Goal: Transaction & Acquisition: Book appointment/travel/reservation

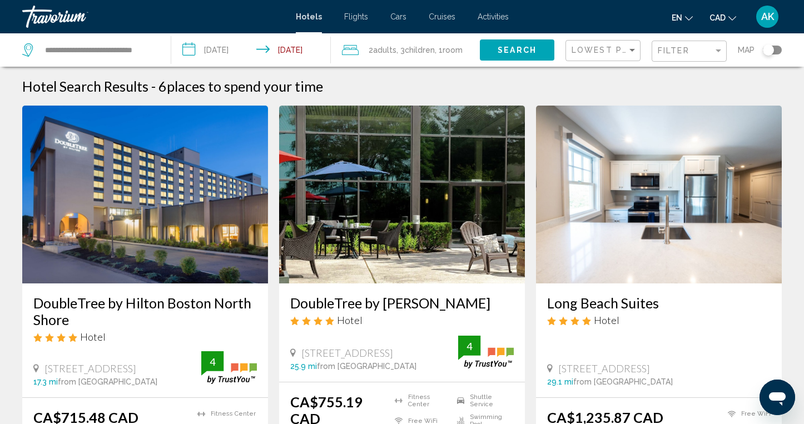
click at [386, 48] on span "Adults" at bounding box center [384, 50] width 23 height 9
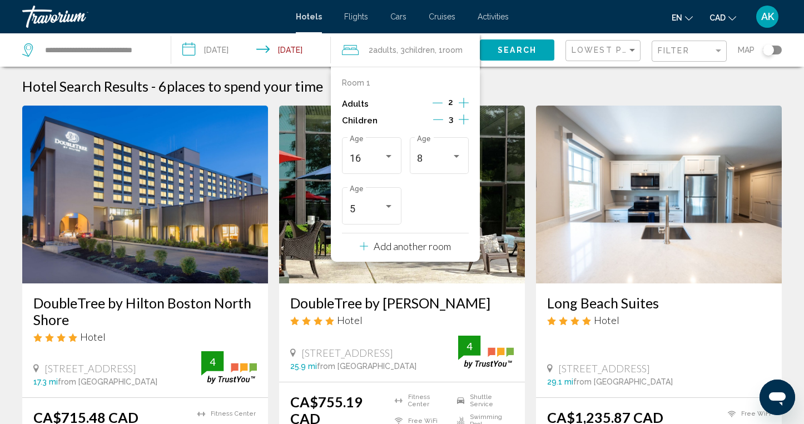
click at [439, 121] on icon "Decrement children" at bounding box center [438, 120] width 10 height 10
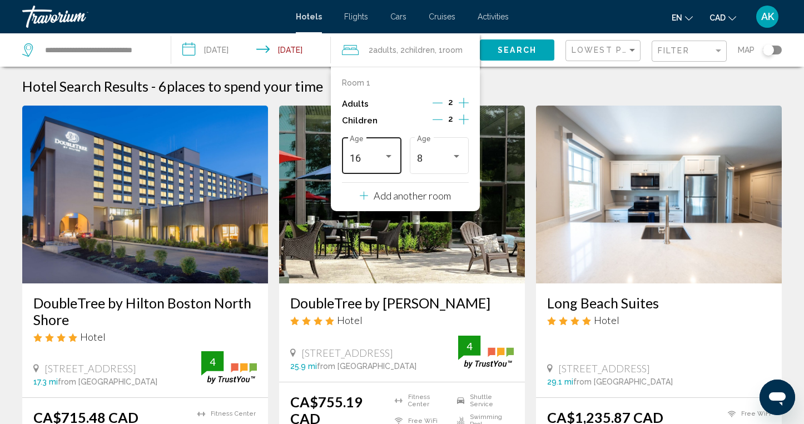
click at [386, 153] on div "Travelers: 2 adults, 2 children" at bounding box center [389, 156] width 10 height 9
click at [375, 117] on span "5" at bounding box center [372, 120] width 44 height 30
click at [524, 43] on button "Search" at bounding box center [517, 49] width 75 height 21
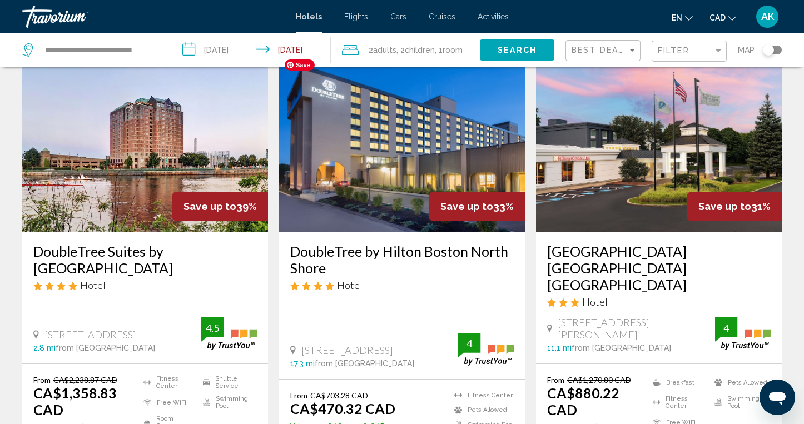
scroll to position [53, 0]
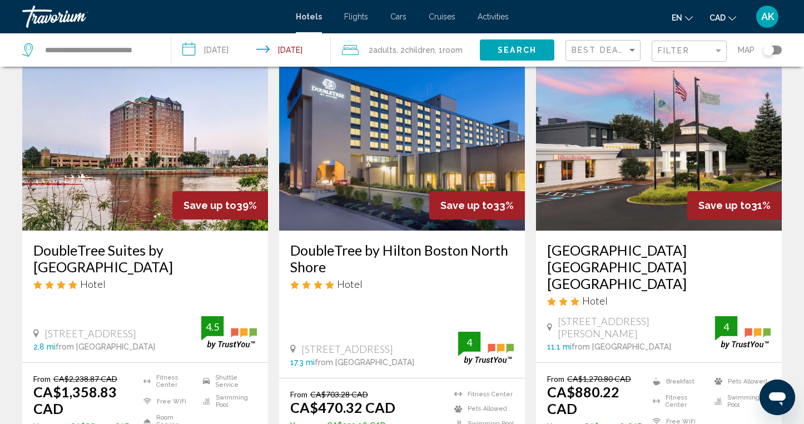
click at [768, 49] on div "Toggle map" at bounding box center [768, 49] width 11 height 11
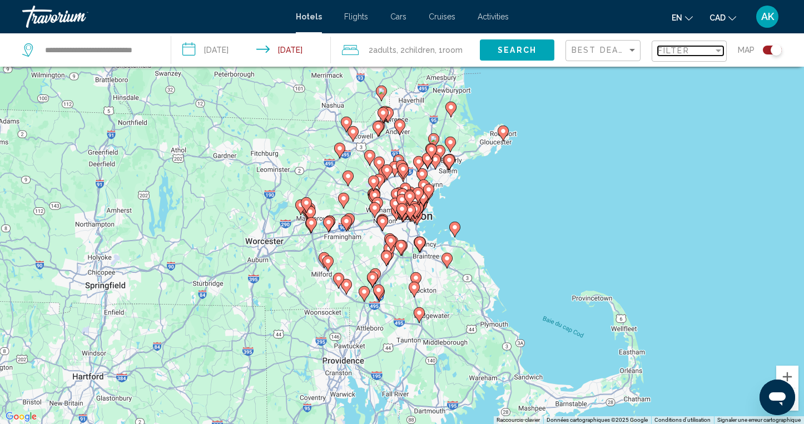
click at [714, 53] on div "Filter" at bounding box center [718, 50] width 10 height 9
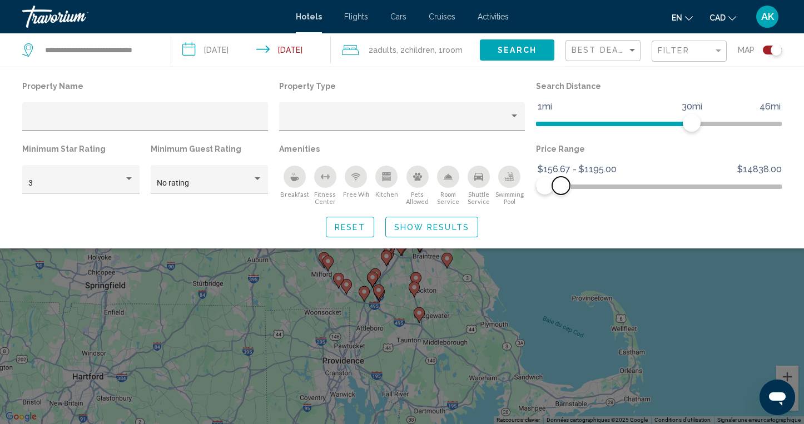
drag, startPoint x: 773, startPoint y: 187, endPoint x: 561, endPoint y: 192, distance: 211.9
click at [561, 192] on span "Hotel Filters" at bounding box center [561, 186] width 18 height 18
click at [461, 225] on span "Show Results" at bounding box center [431, 227] width 75 height 9
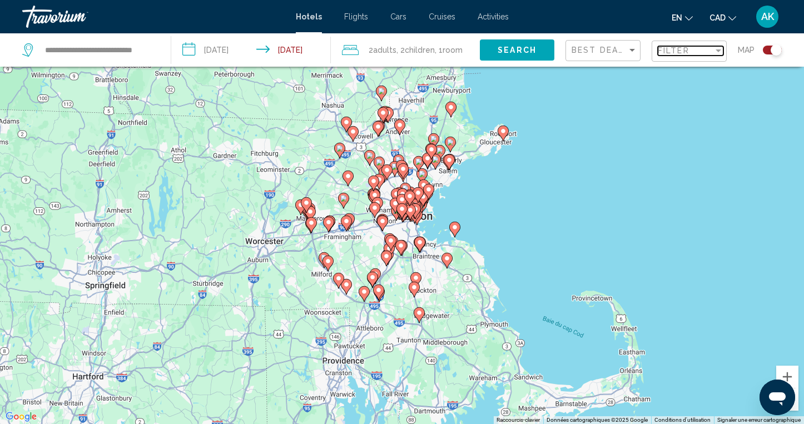
click at [714, 49] on div "Filter" at bounding box center [718, 50] width 10 height 9
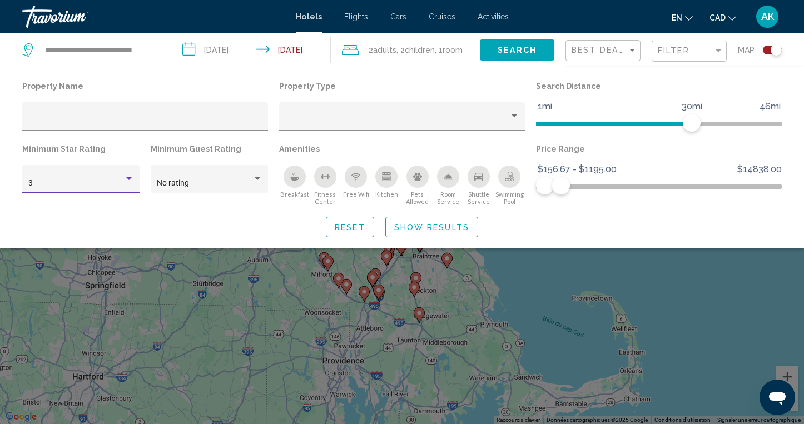
click at [126, 178] on div "Hotel Filters" at bounding box center [129, 178] width 6 height 3
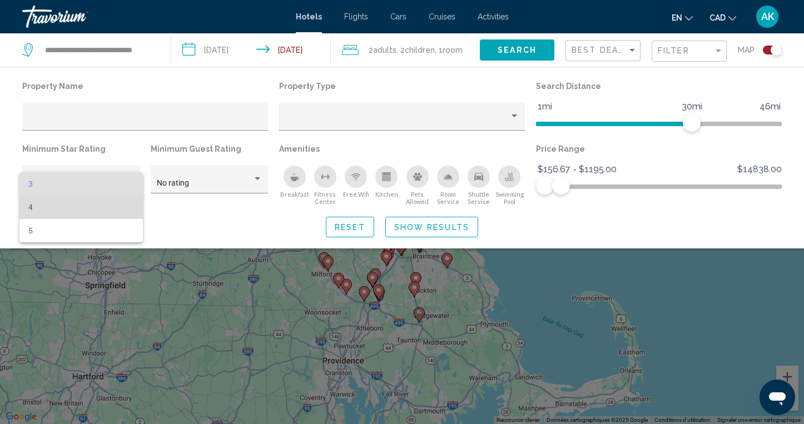
click at [100, 204] on span "4" at bounding box center [81, 207] width 106 height 23
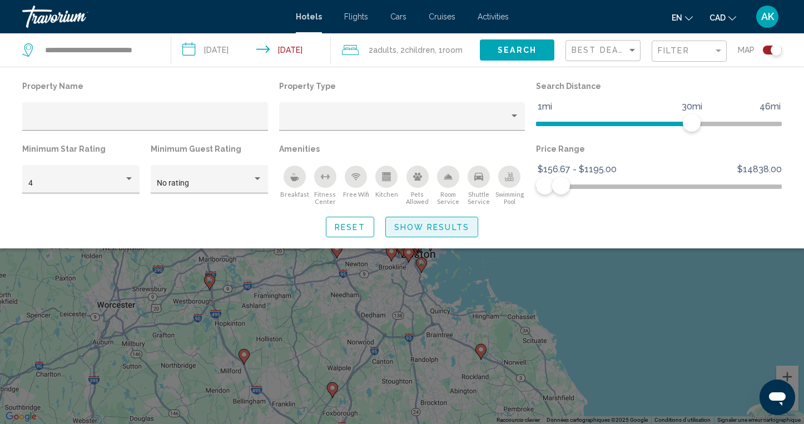
click at [409, 225] on span "Show Results" at bounding box center [431, 227] width 75 height 9
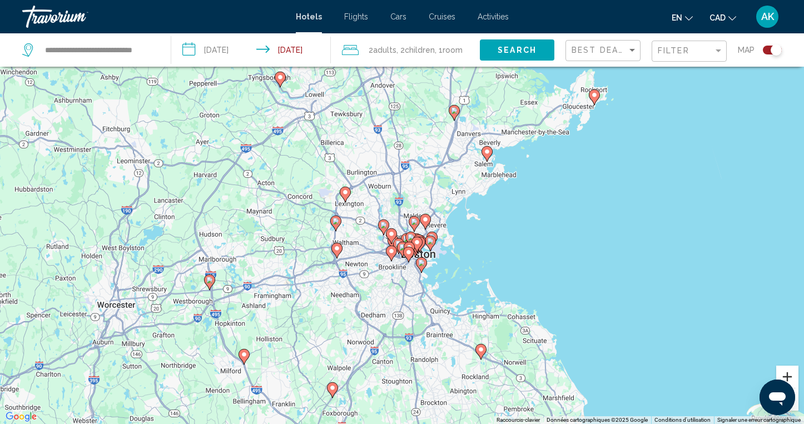
click at [794, 373] on button "Zoom avant" at bounding box center [787, 377] width 22 height 22
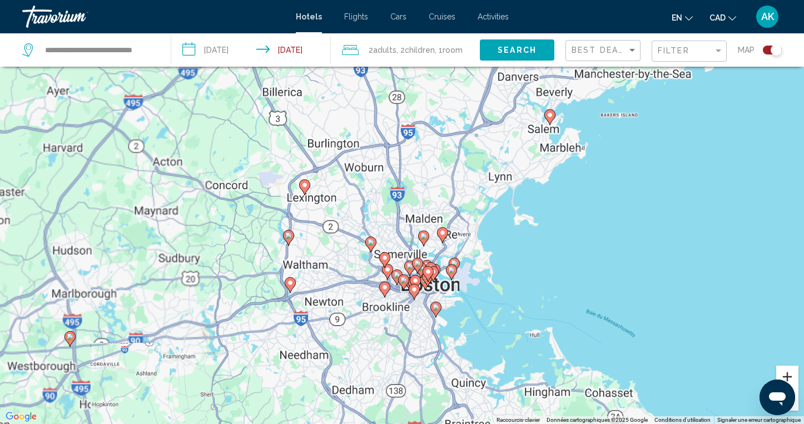
click at [794, 373] on button "Zoom avant" at bounding box center [787, 377] width 22 height 22
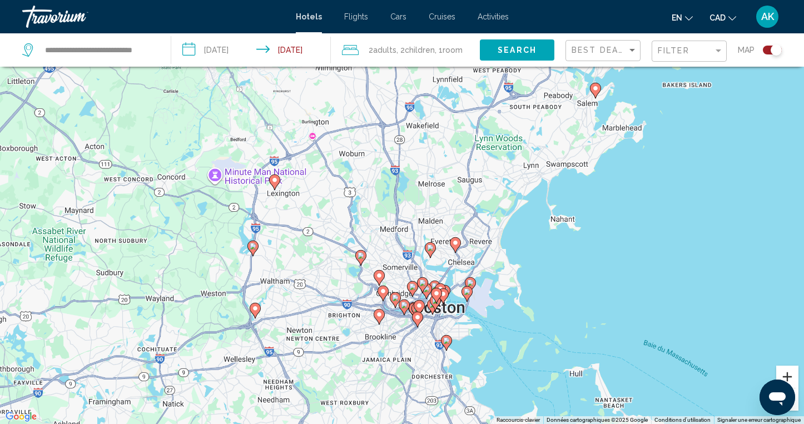
click at [794, 373] on button "Zoom avant" at bounding box center [787, 377] width 22 height 22
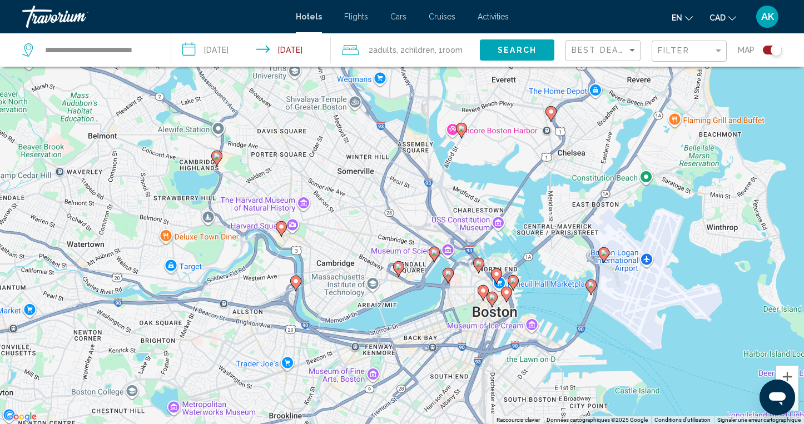
drag, startPoint x: 626, startPoint y: 356, endPoint x: 587, endPoint y: 119, distance: 240.7
click at [587, 119] on div "Pour activer le glissement du marqueur avec le clavier, appuyez sur Alt+Entrée.…" at bounding box center [402, 212] width 804 height 424
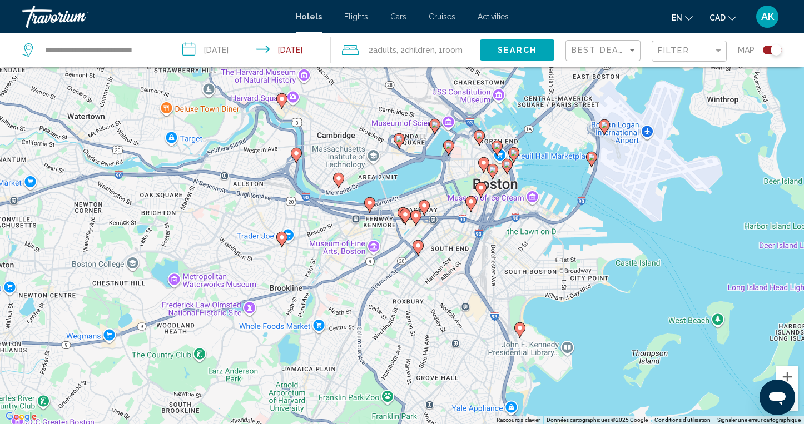
drag, startPoint x: 547, startPoint y: 310, endPoint x: 545, endPoint y: 178, distance: 131.2
click at [545, 177] on div "Pour activer le glissement du marqueur avec le clavier, appuyez sur Alt+Entrée.…" at bounding box center [402, 212] width 804 height 424
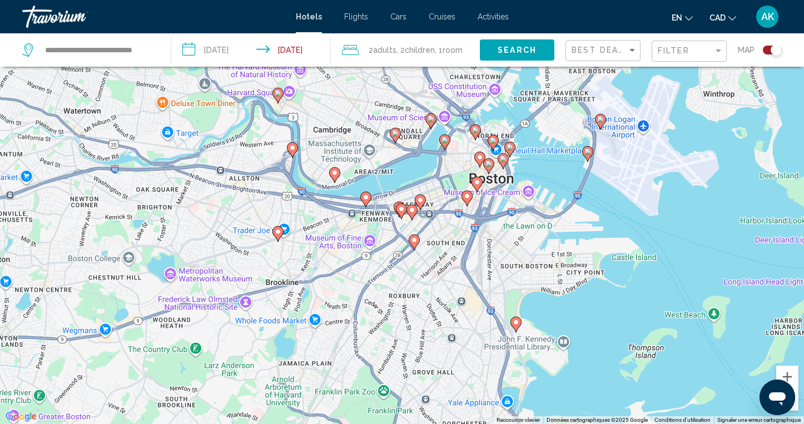
click at [517, 327] on icon "Main content" at bounding box center [516, 324] width 10 height 14
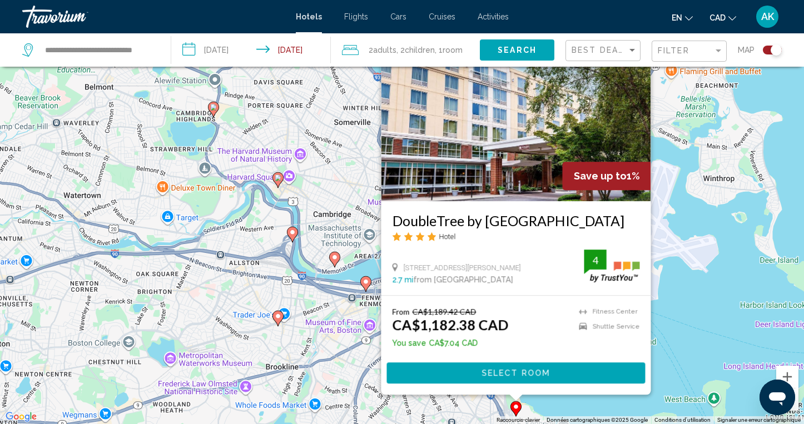
click at [276, 318] on image "Main content" at bounding box center [278, 316] width 7 height 7
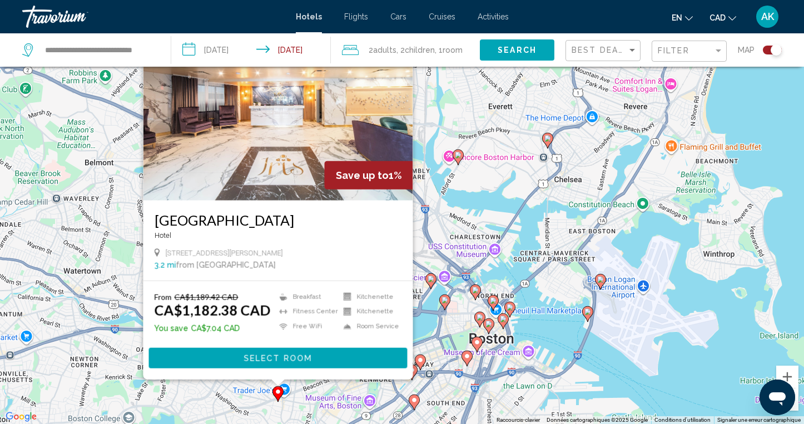
click at [240, 390] on div "Pour activer le glissement du marqueur avec le clavier, appuyez sur Alt+Entrée.…" at bounding box center [402, 212] width 804 height 424
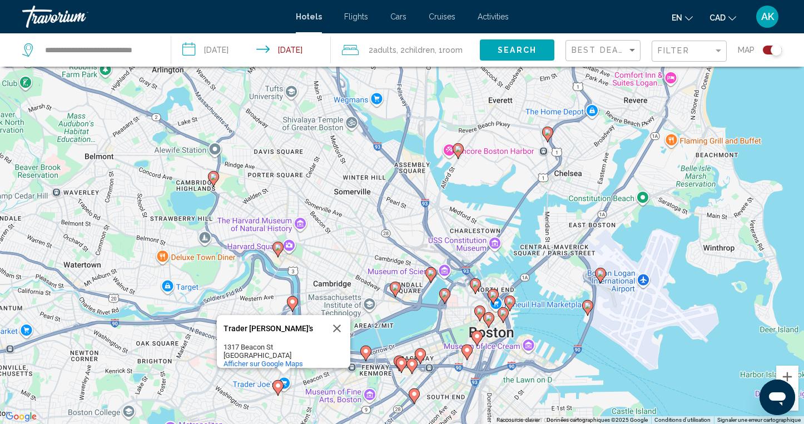
click at [196, 394] on div "Pour activer le glissement du marqueur avec le clavier, appuyez sur Alt+Entrée.…" at bounding box center [402, 212] width 804 height 424
click at [718, 50] on div "Filter" at bounding box center [719, 50] width 6 height 3
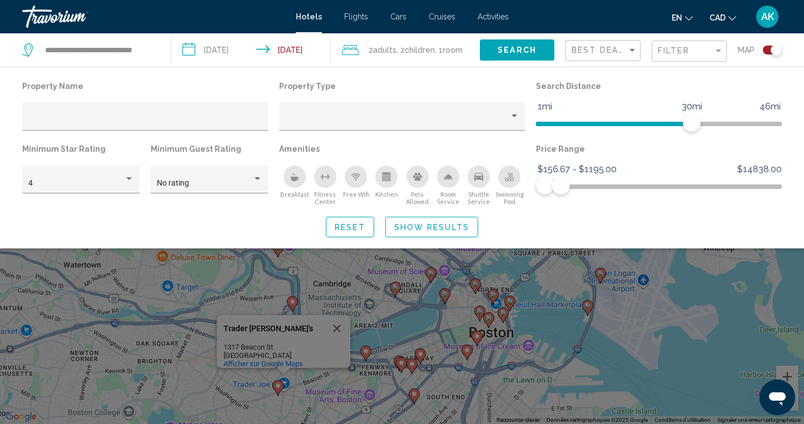
click at [652, 295] on div "Search widget" at bounding box center [402, 295] width 804 height 257
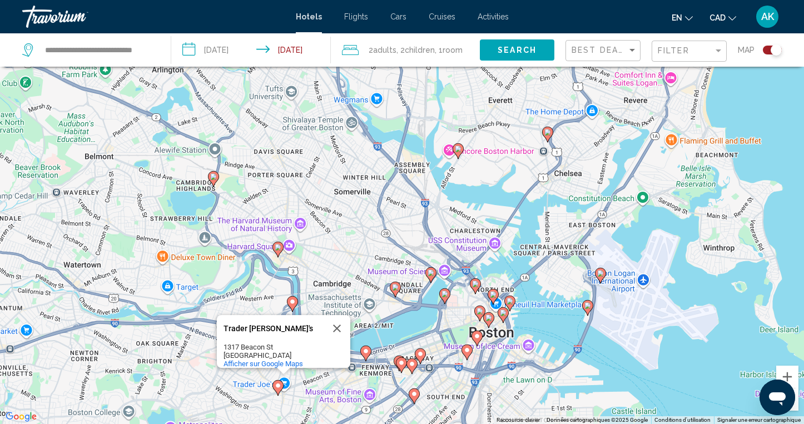
click at [278, 247] on image "Main content" at bounding box center [278, 247] width 7 height 7
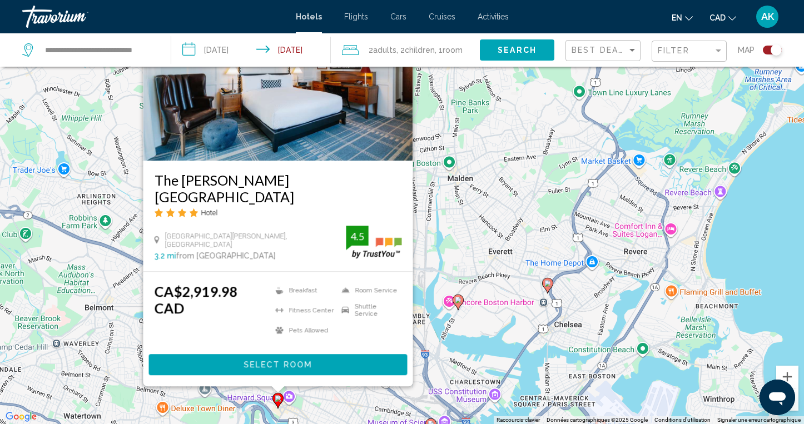
click at [455, 217] on div "Pour activer le glissement du marqueur avec le clavier, appuyez sur Alt+Entrée.…" at bounding box center [402, 212] width 804 height 424
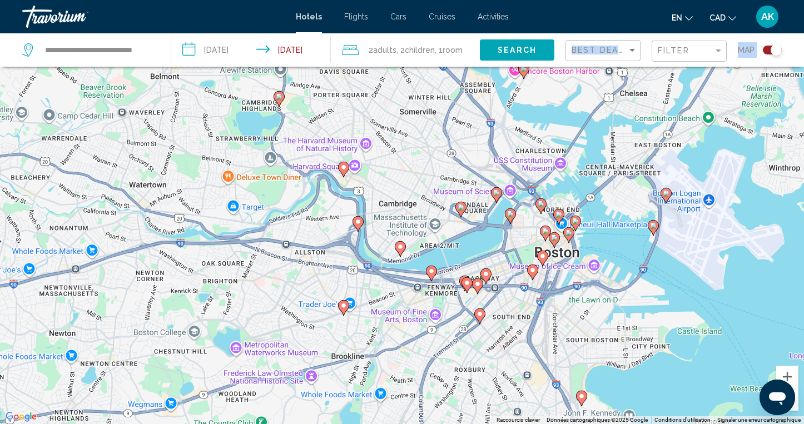
drag, startPoint x: 373, startPoint y: 319, endPoint x: 445, endPoint y: 61, distance: 267.9
click at [445, 61] on div "**********" at bounding box center [402, 245] width 804 height 491
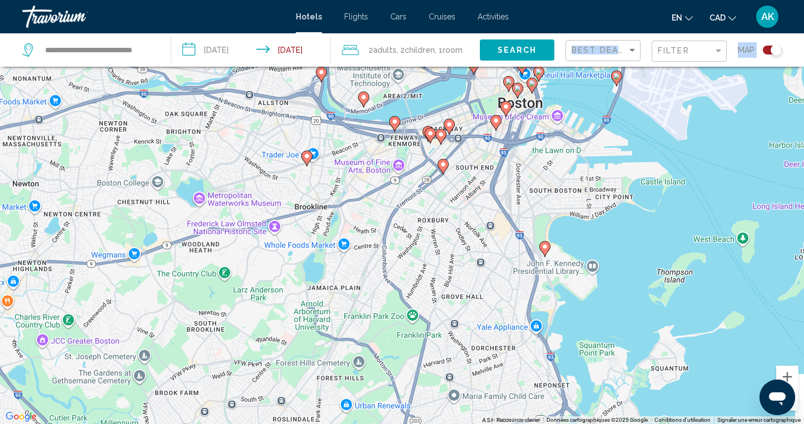
drag, startPoint x: 407, startPoint y: 266, endPoint x: 355, endPoint y: 133, distance: 142.8
click at [355, 133] on div "Pour activer le glissement du marqueur avec le clavier, appuyez sur Alt+Entrée.…" at bounding box center [402, 212] width 804 height 424
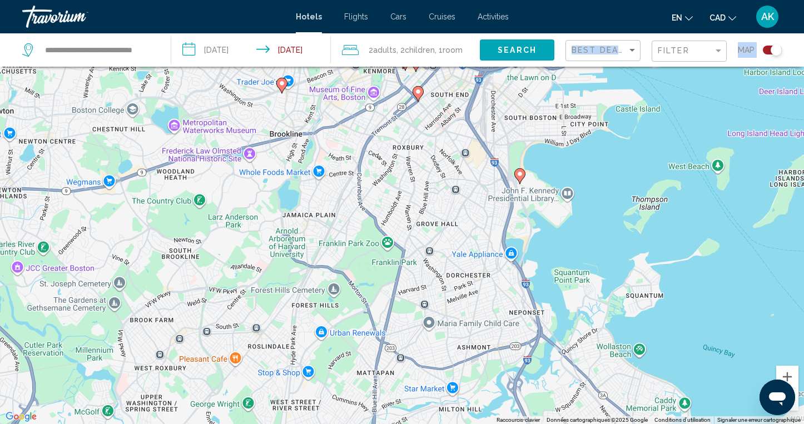
drag, startPoint x: 388, startPoint y: 258, endPoint x: 366, endPoint y: 191, distance: 70.3
click at [367, 191] on div "Pour activer le glissement du marqueur avec le clavier, appuyez sur Alt+Entrée.…" at bounding box center [402, 212] width 804 height 424
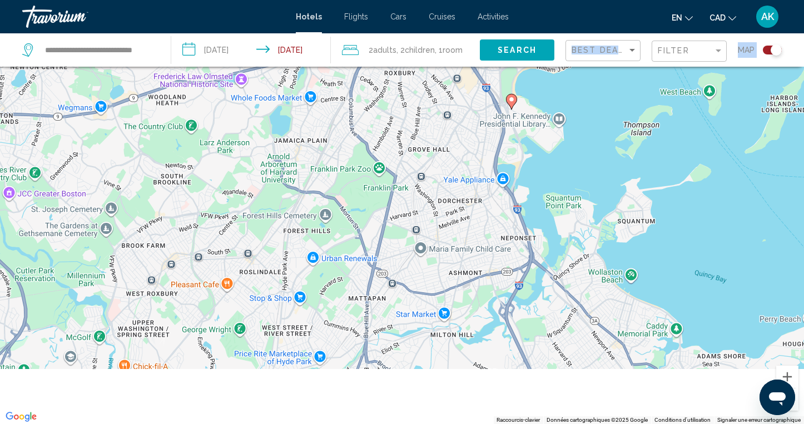
drag, startPoint x: 366, startPoint y: 190, endPoint x: 364, endPoint y: 31, distance: 159.6
click at [364, 31] on div "**********" at bounding box center [402, 145] width 804 height 424
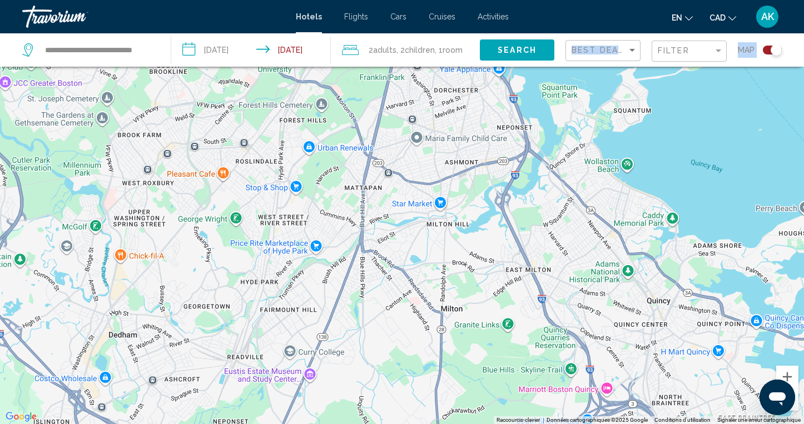
click at [796, 409] on button "Zoom arrière" at bounding box center [787, 400] width 22 height 22
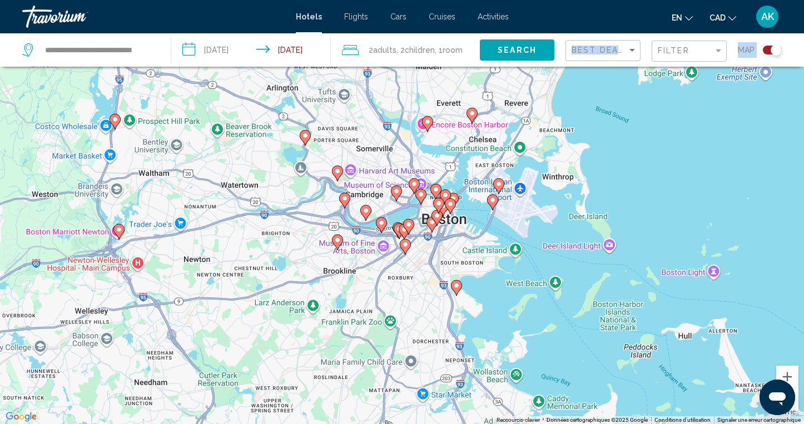
drag, startPoint x: 620, startPoint y: 180, endPoint x: 622, endPoint y: 371, distance: 191.3
click at [622, 371] on div "Pour activer le glissement du marqueur avec le clavier, appuyez sur Alt+Entrée.…" at bounding box center [402, 212] width 804 height 424
click at [119, 230] on image "Main content" at bounding box center [119, 230] width 7 height 7
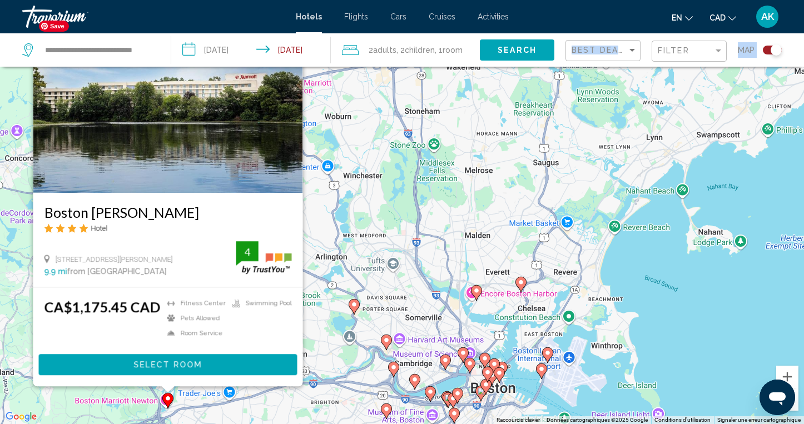
click at [153, 134] on img "Main content" at bounding box center [168, 104] width 270 height 178
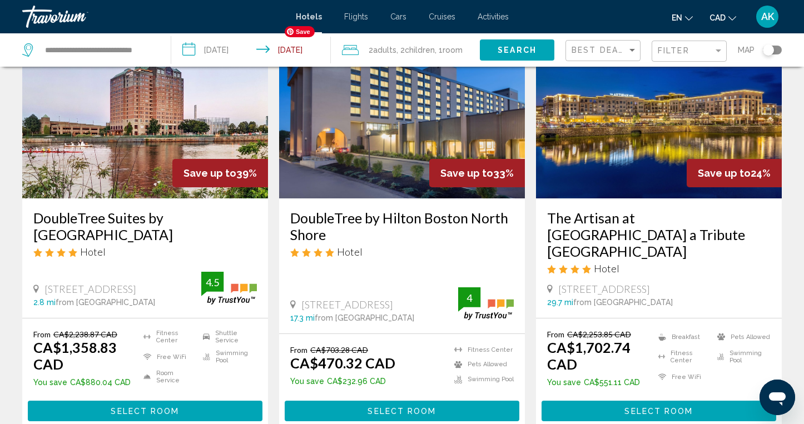
scroll to position [93, 0]
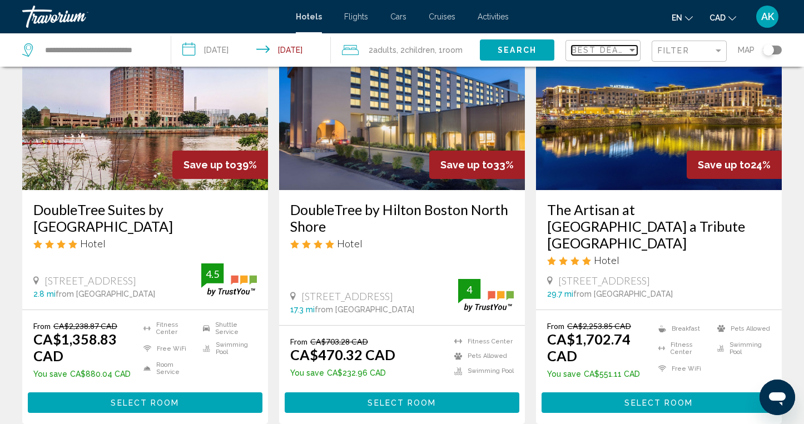
click at [635, 48] on div "Sort by" at bounding box center [632, 50] width 10 height 9
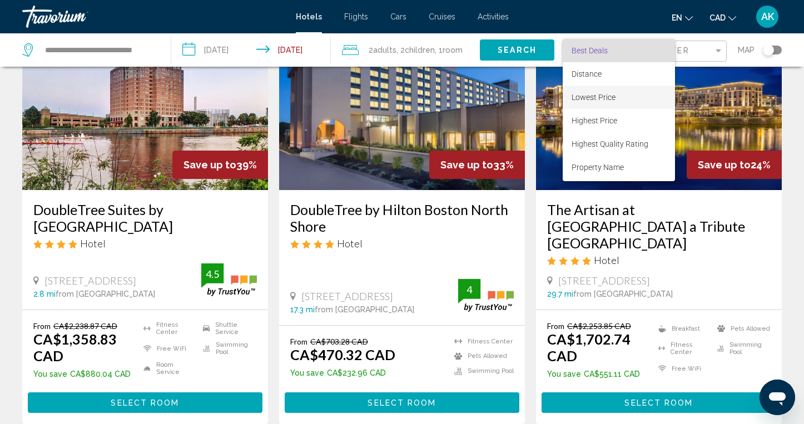
click at [612, 93] on span "Lowest Price" at bounding box center [594, 97] width 44 height 9
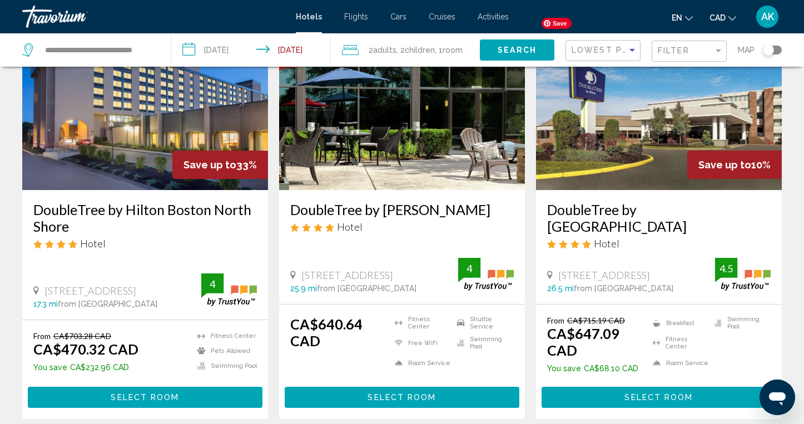
click at [641, 135] on img "Main content" at bounding box center [659, 101] width 246 height 178
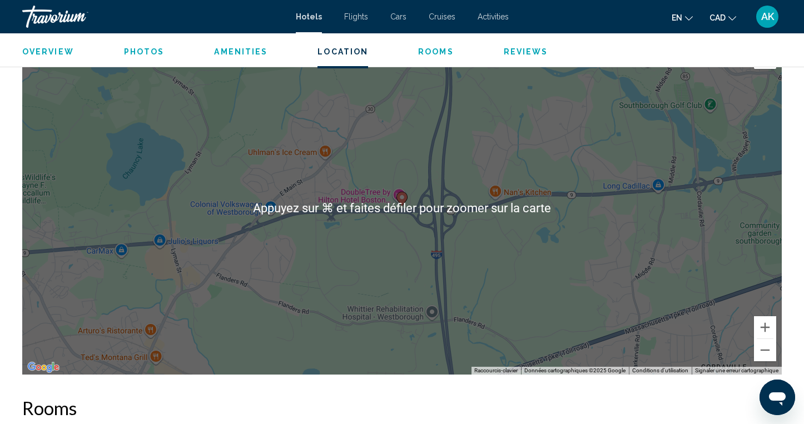
scroll to position [1054, 0]
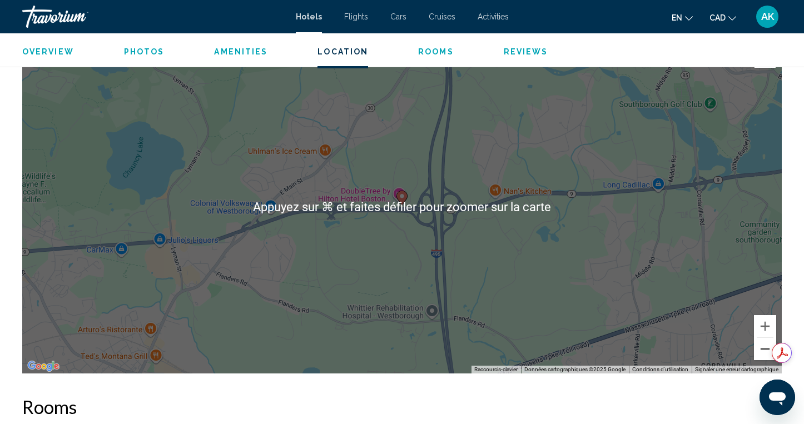
click at [766, 340] on button "Zoom arrière" at bounding box center [765, 349] width 22 height 22
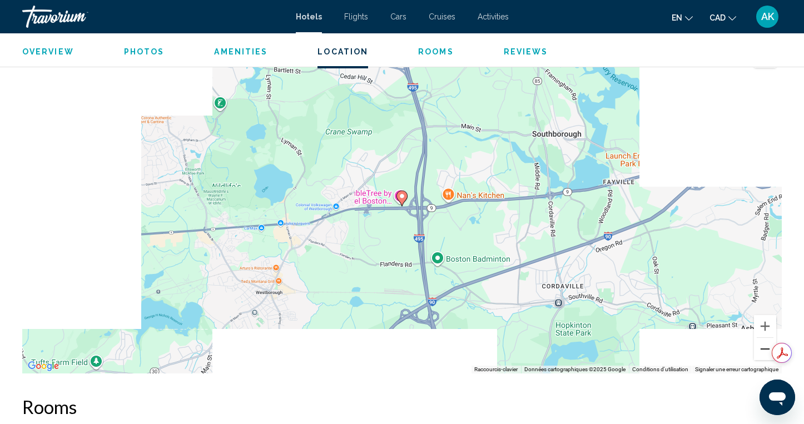
click at [766, 340] on button "Zoom arrière" at bounding box center [765, 349] width 22 height 22
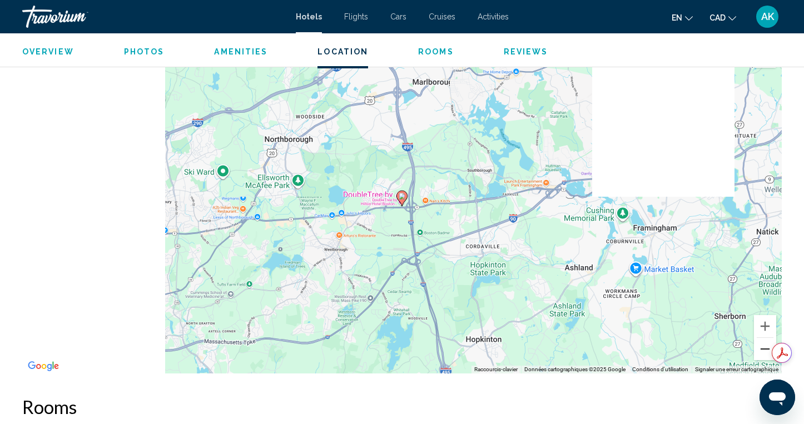
click at [766, 340] on button "Zoom arrière" at bounding box center [765, 349] width 22 height 22
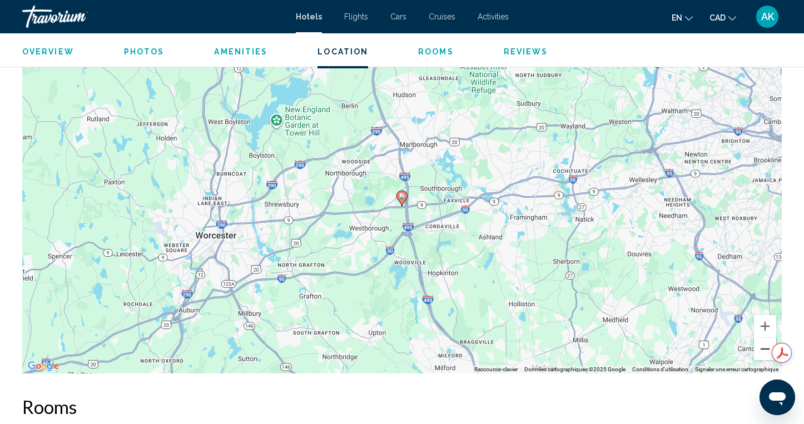
click at [766, 340] on button "Zoom arrière" at bounding box center [765, 349] width 22 height 22
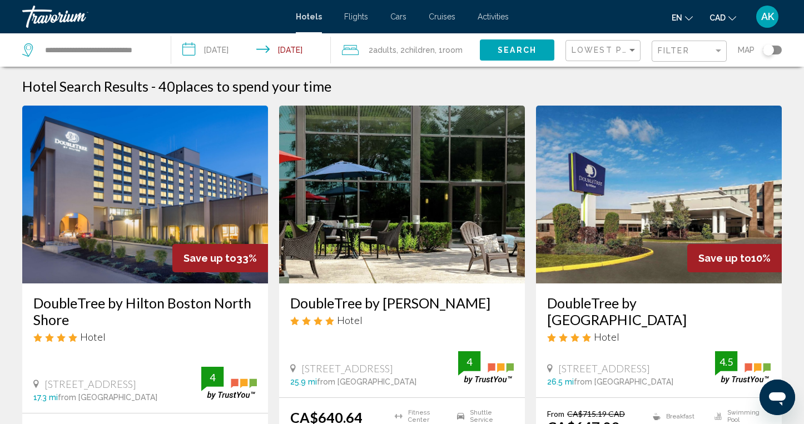
click at [771, 47] on div "Toggle map" at bounding box center [768, 49] width 11 height 11
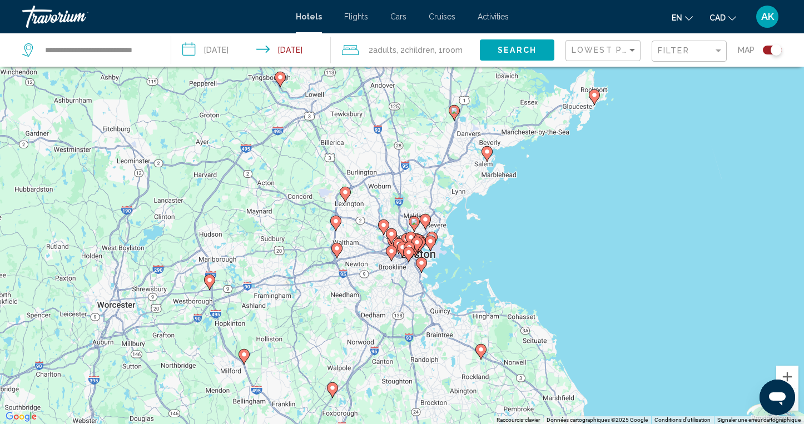
click at [798, 404] on button "Zoom arrière" at bounding box center [787, 400] width 22 height 22
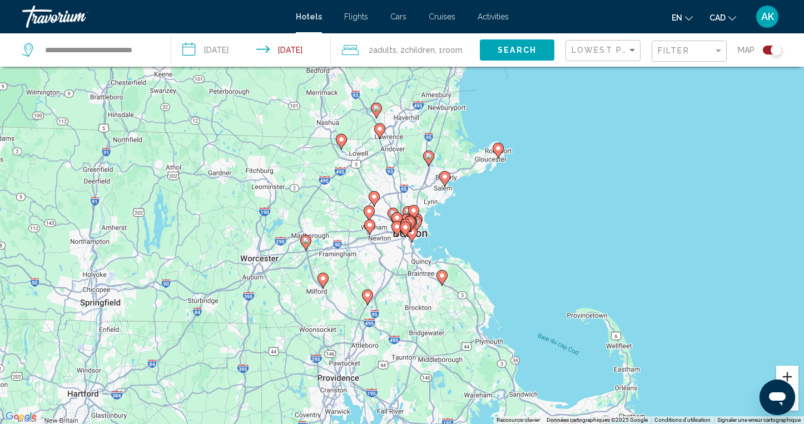
click at [788, 376] on button "Zoom avant" at bounding box center [787, 377] width 22 height 22
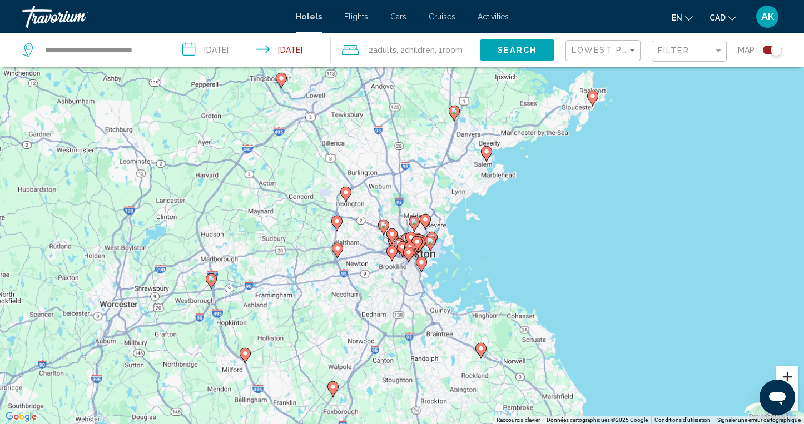
click at [788, 376] on button "Zoom avant" at bounding box center [787, 377] width 22 height 22
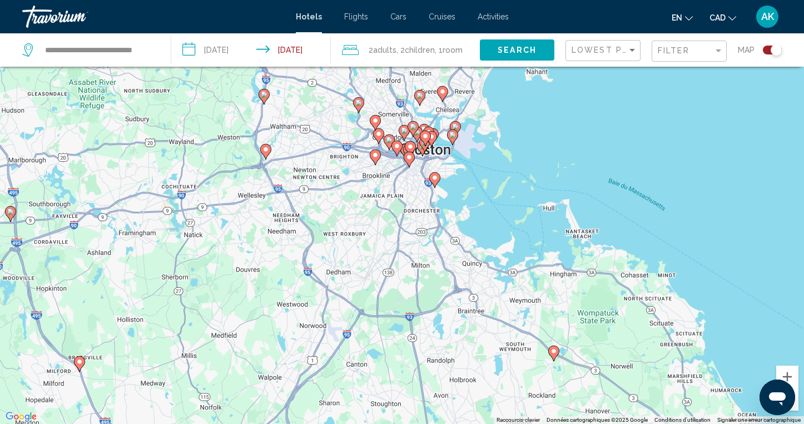
drag, startPoint x: 632, startPoint y: 341, endPoint x: 626, endPoint y: 189, distance: 152.5
click at [626, 189] on div "Pour activer le glissement du marqueur avec le clavier, appuyez sur Alt+Entrée.…" at bounding box center [402, 212] width 804 height 424
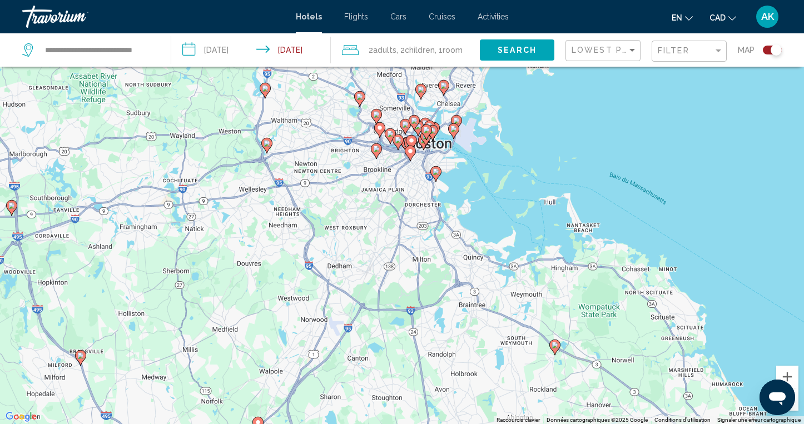
click at [558, 344] on image "Main content" at bounding box center [555, 345] width 7 height 7
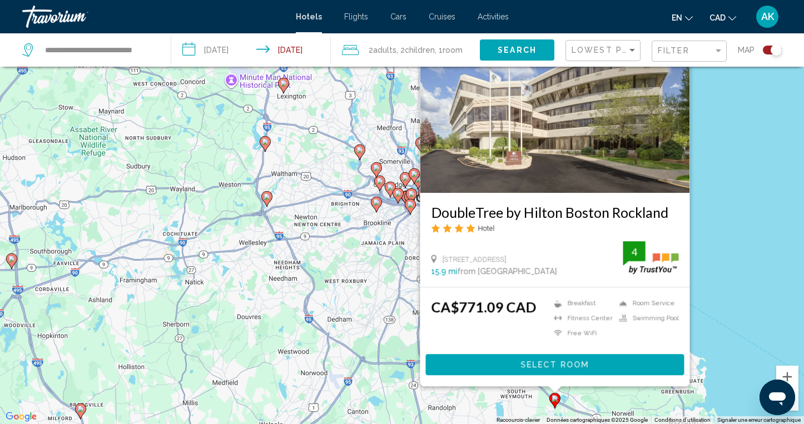
click at [378, 274] on div "Pour activer le glissement du marqueur avec le clavier, appuyez sur Alt+Entrée.…" at bounding box center [402, 212] width 804 height 424
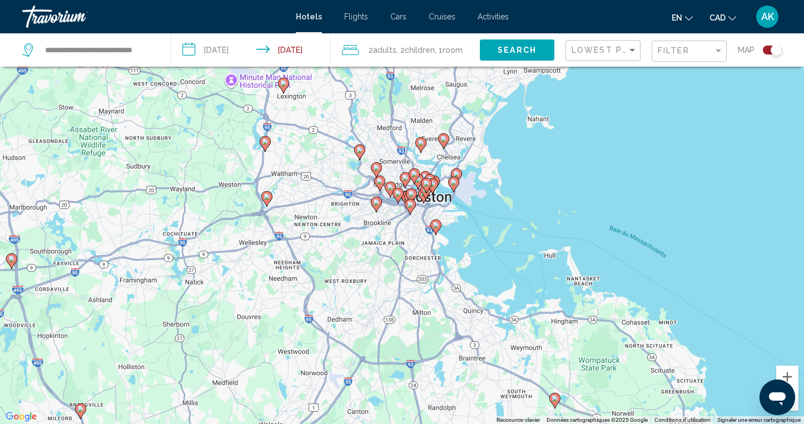
click at [608, 361] on div "Pour activer le glissement du marqueur avec le clavier, appuyez sur Alt+Entrée.…" at bounding box center [402, 212] width 804 height 424
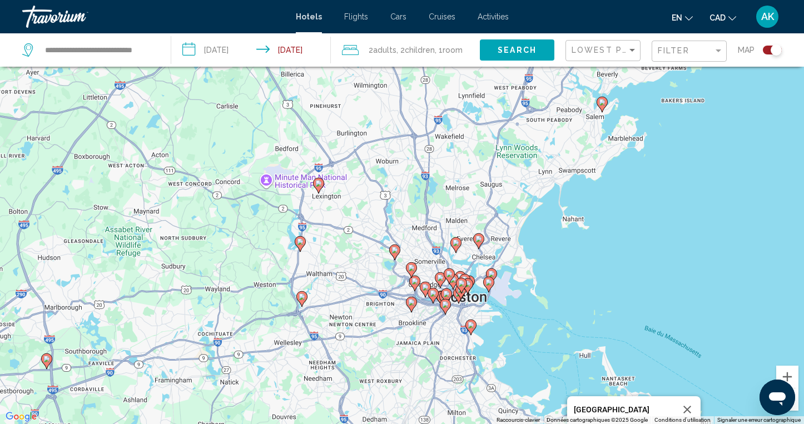
drag, startPoint x: 492, startPoint y: 255, endPoint x: 524, endPoint y: 359, distance: 109.4
click at [525, 359] on div "Pour activer le glissement du marqueur avec le clavier, appuyez sur Alt+Entrée.…" at bounding box center [402, 212] width 804 height 424
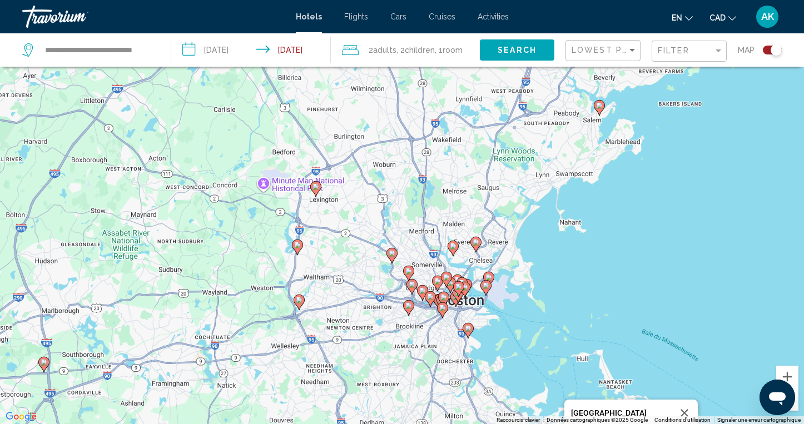
click at [598, 110] on icon "Main content" at bounding box center [599, 107] width 10 height 14
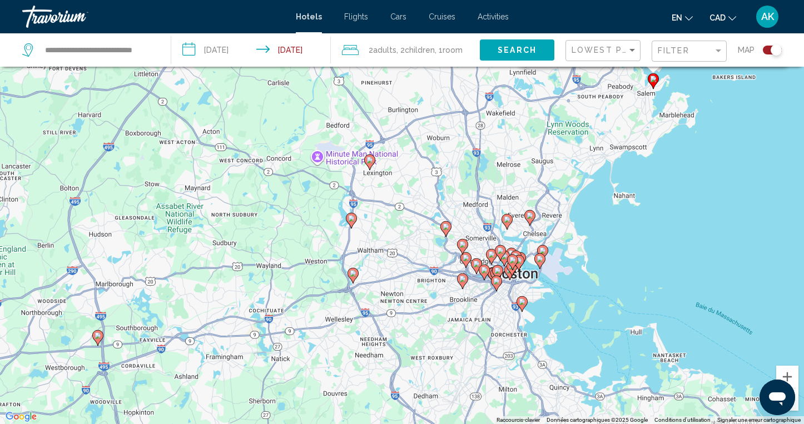
drag, startPoint x: 385, startPoint y: 331, endPoint x: 439, endPoint y: 17, distance: 319.3
click at [439, 17] on div "**********" at bounding box center [402, 145] width 804 height 424
click at [370, 158] on image "Main content" at bounding box center [369, 159] width 7 height 7
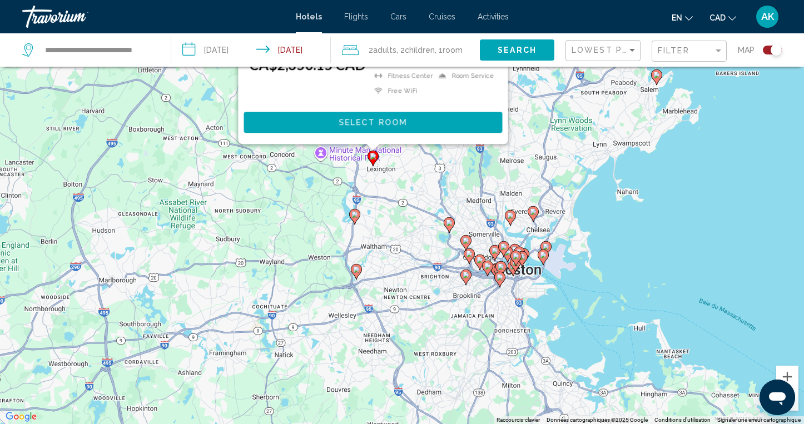
drag, startPoint x: 540, startPoint y: 240, endPoint x: 543, endPoint y: -16, distance: 256.4
click at [543, 0] on html "**********" at bounding box center [402, 145] width 804 height 424
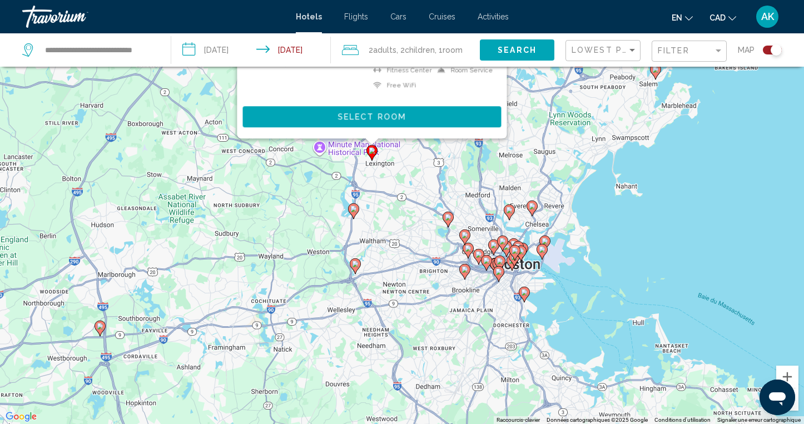
click at [353, 211] on image "Main content" at bounding box center [353, 209] width 7 height 7
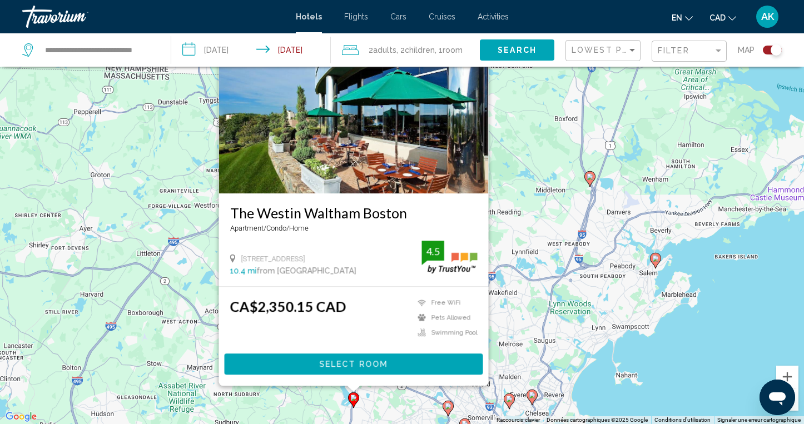
click at [504, 185] on div "Pour activer le glissement du marqueur avec le clavier, appuyez sur Alt+Entrée.…" at bounding box center [402, 212] width 804 height 424
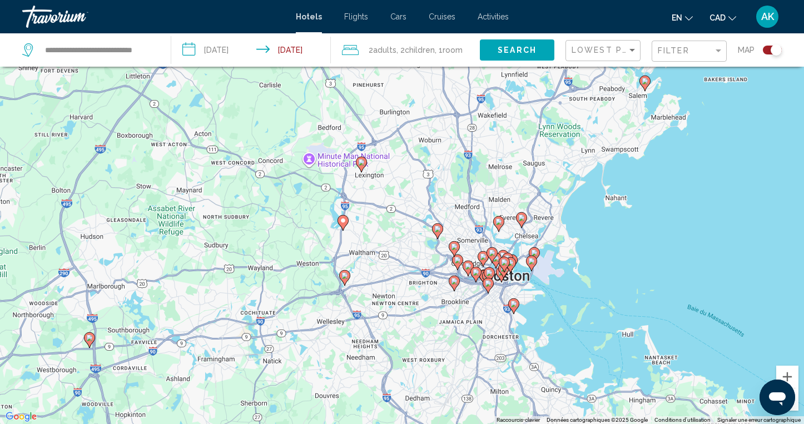
drag, startPoint x: 413, startPoint y: 364, endPoint x: 401, endPoint y: 194, distance: 170.0
click at [401, 194] on div "Pour activer le glissement du marqueur avec le clavier, appuyez sur Alt+Entrée.…" at bounding box center [402, 212] width 804 height 424
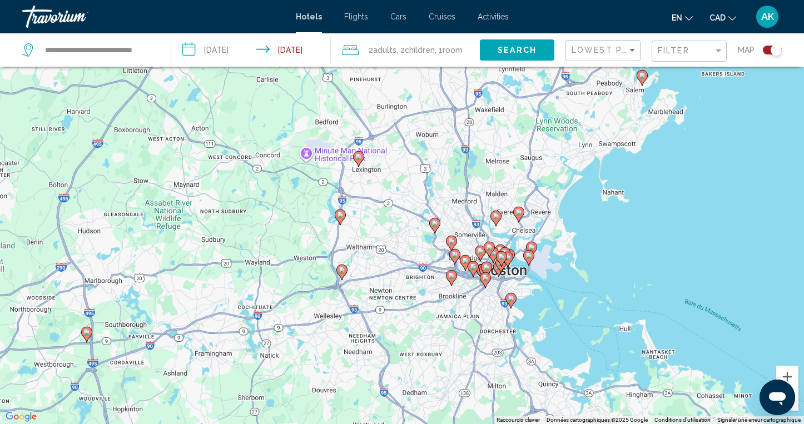
click at [344, 271] on image "Main content" at bounding box center [342, 270] width 7 height 7
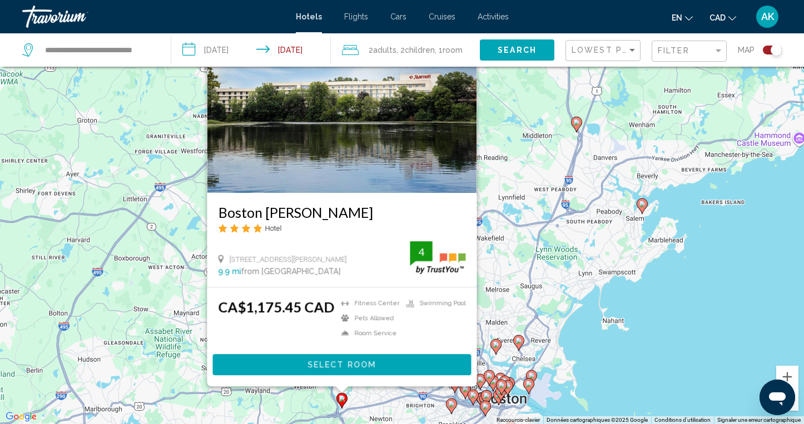
click at [536, 227] on div "Pour activer le glissement du marqueur avec le clavier, appuyez sur Alt+Entrée.…" at bounding box center [402, 212] width 804 height 424
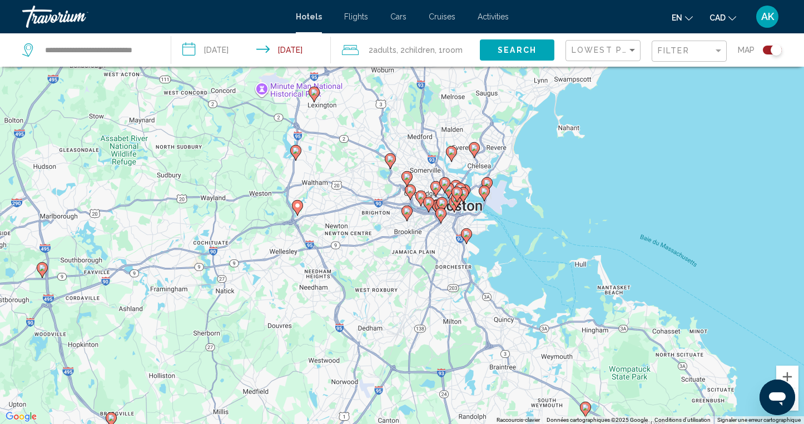
drag, startPoint x: 512, startPoint y: 293, endPoint x: 467, endPoint y: 98, distance: 199.6
click at [467, 98] on div "Pour activer le glissement du marqueur avec le clavier, appuyez sur Alt+Entrée.…" at bounding box center [402, 212] width 804 height 424
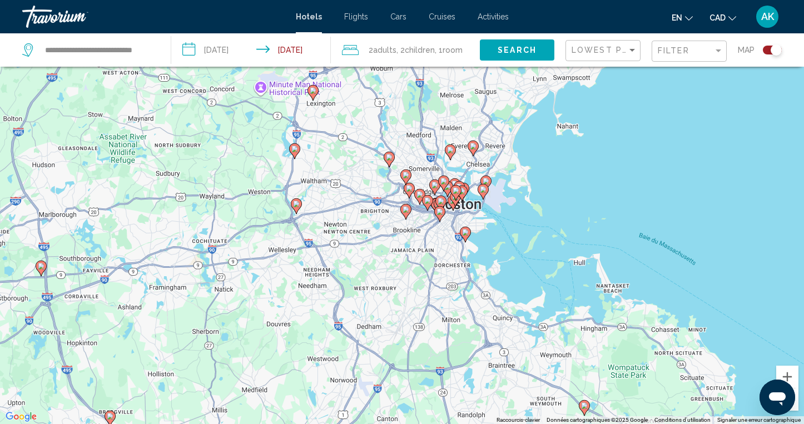
click at [393, 159] on icon "Main content" at bounding box center [389, 159] width 10 height 14
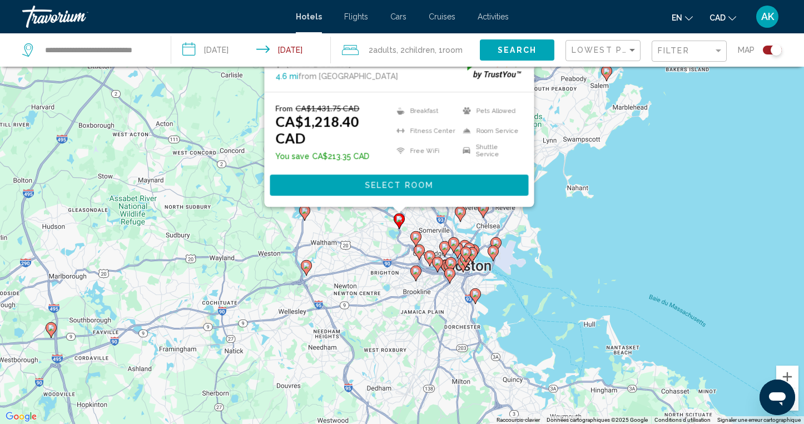
drag, startPoint x: 561, startPoint y: 182, endPoint x: 571, endPoint y: -6, distance: 188.2
click at [571, 0] on html "**********" at bounding box center [402, 145] width 804 height 424
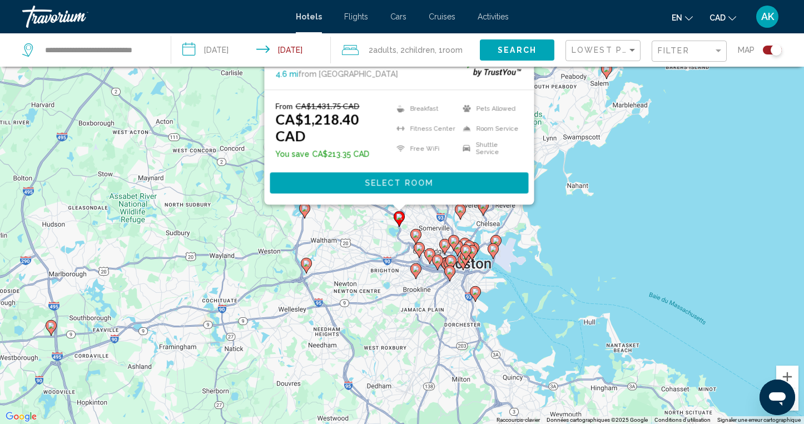
click at [415, 234] on image "Main content" at bounding box center [416, 234] width 7 height 7
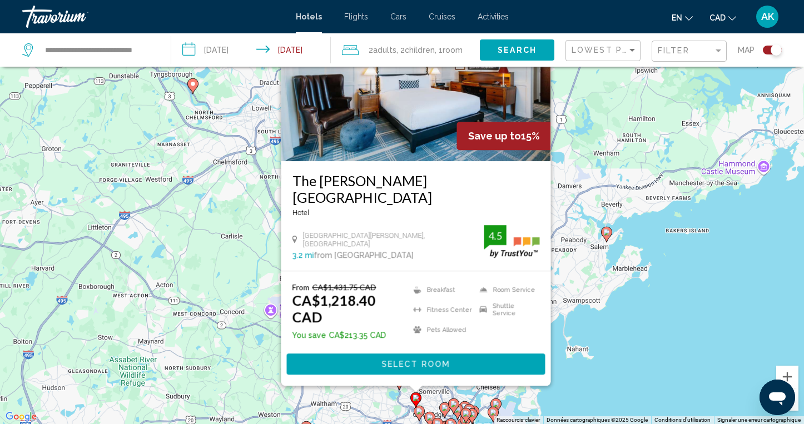
click at [419, 411] on image "Main content" at bounding box center [419, 411] width 7 height 7
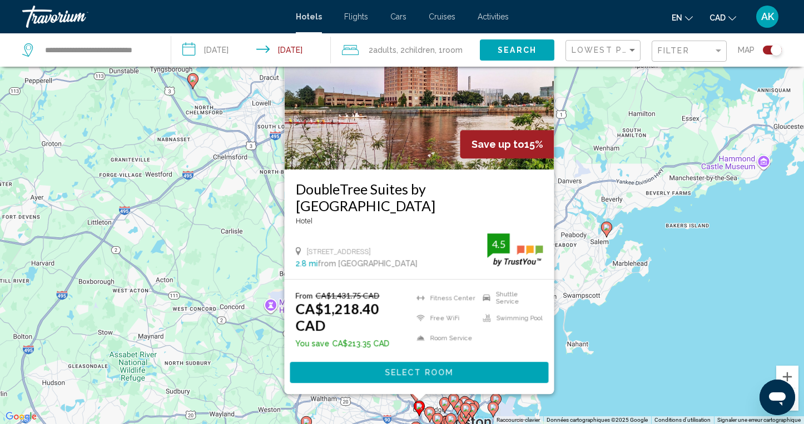
click at [657, 344] on div "Pour activer le glissement du marqueur avec le clavier, appuyez sur Alt+Entrée.…" at bounding box center [402, 212] width 804 height 424
